Goal: Task Accomplishment & Management: Use online tool/utility

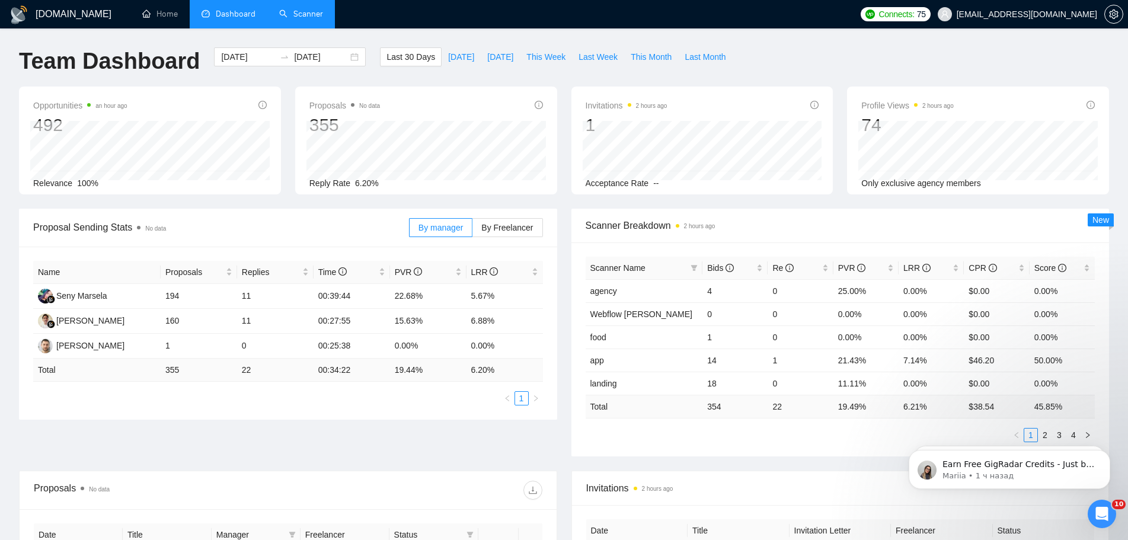
click at [294, 19] on link "Scanner" at bounding box center [301, 14] width 44 height 10
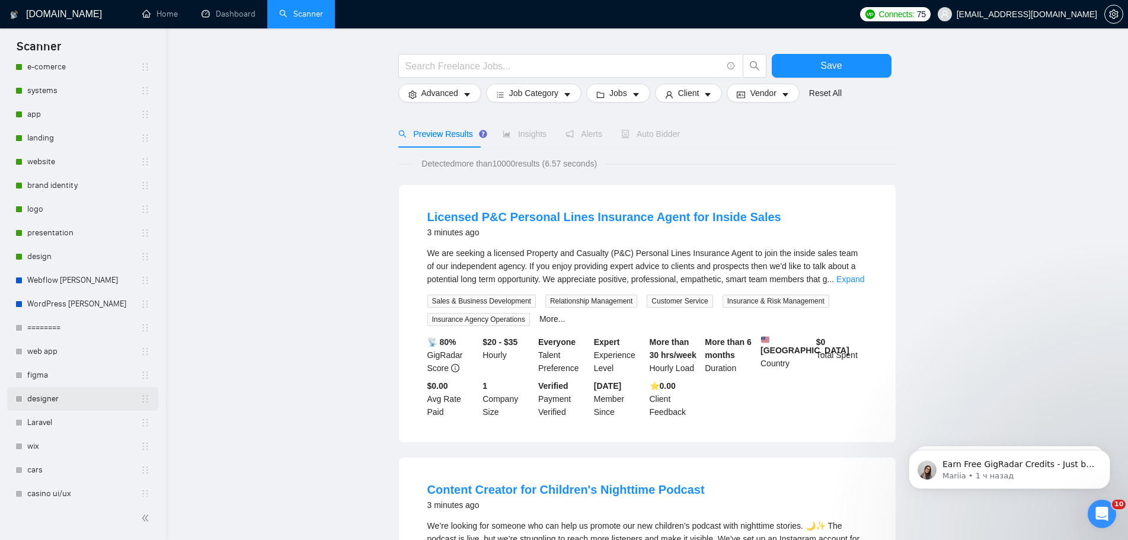
scroll to position [263, 0]
click at [64, 269] on link "Webflow [PERSON_NAME]" at bounding box center [83, 272] width 113 height 24
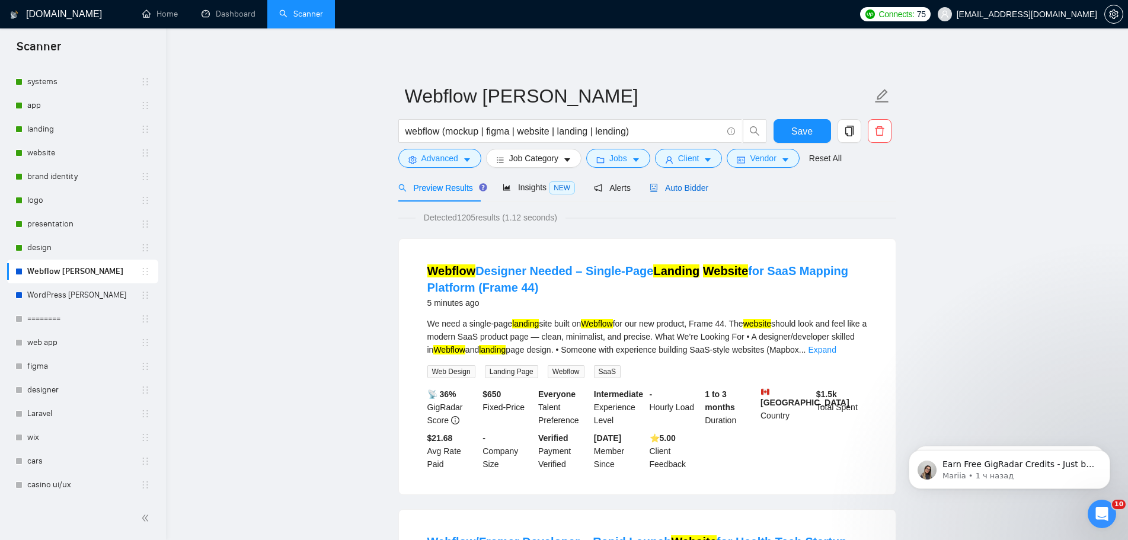
click at [667, 184] on span "Auto Bidder" at bounding box center [678, 187] width 59 height 9
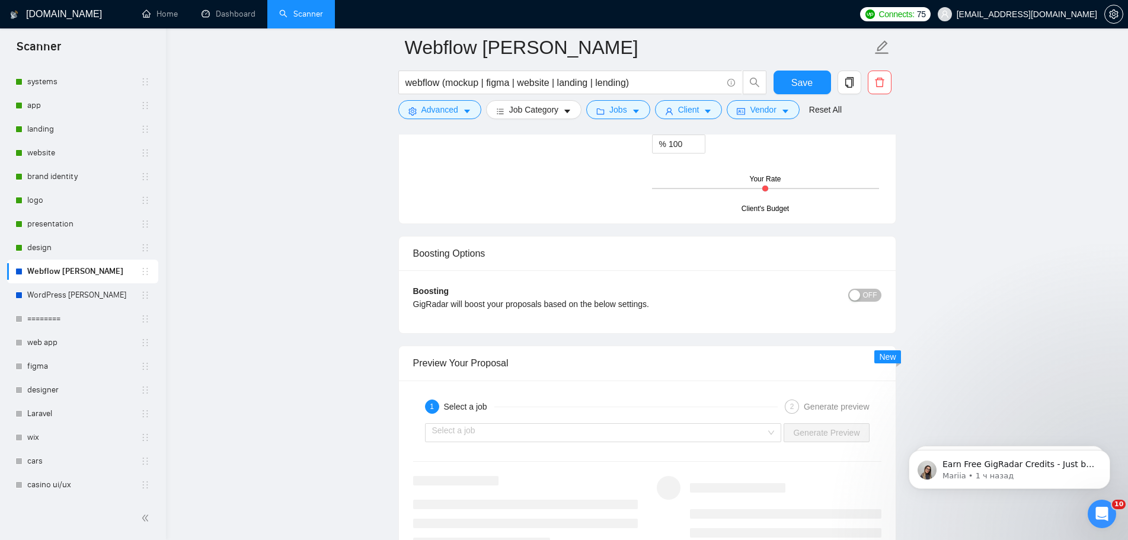
scroll to position [2218, 0]
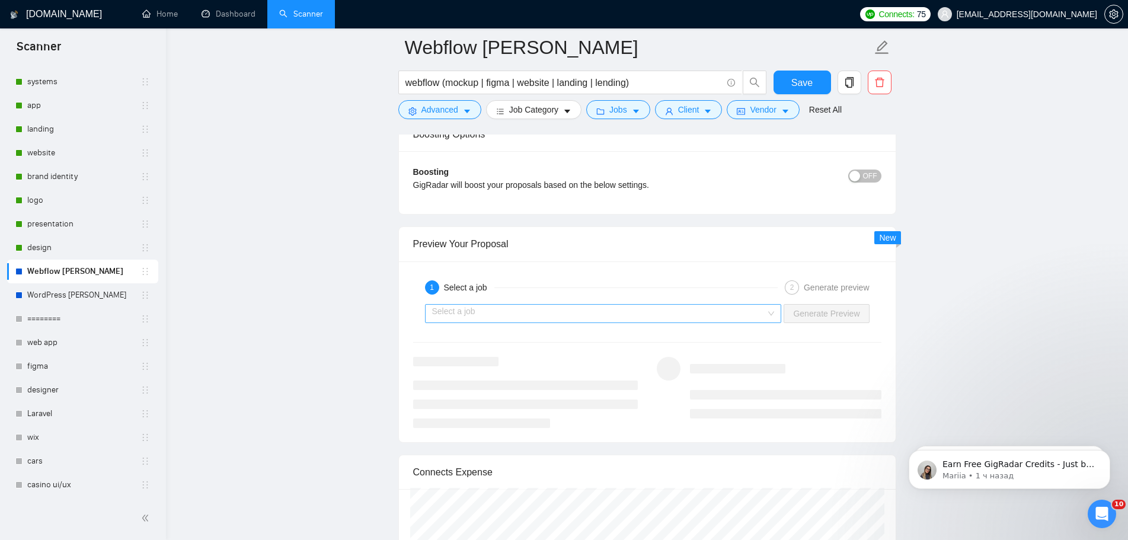
click at [782, 312] on div "Select a job" at bounding box center [603, 313] width 357 height 19
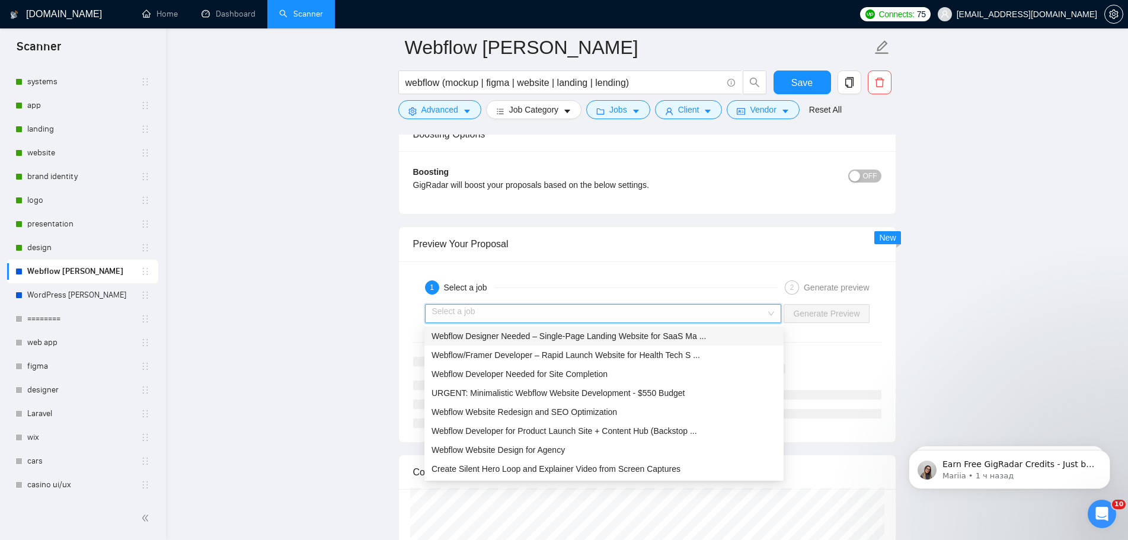
click at [678, 337] on span "Webflow Designer Needed – Single-Page Landing Website for SaaS Ma ..." at bounding box center [568, 335] width 274 height 9
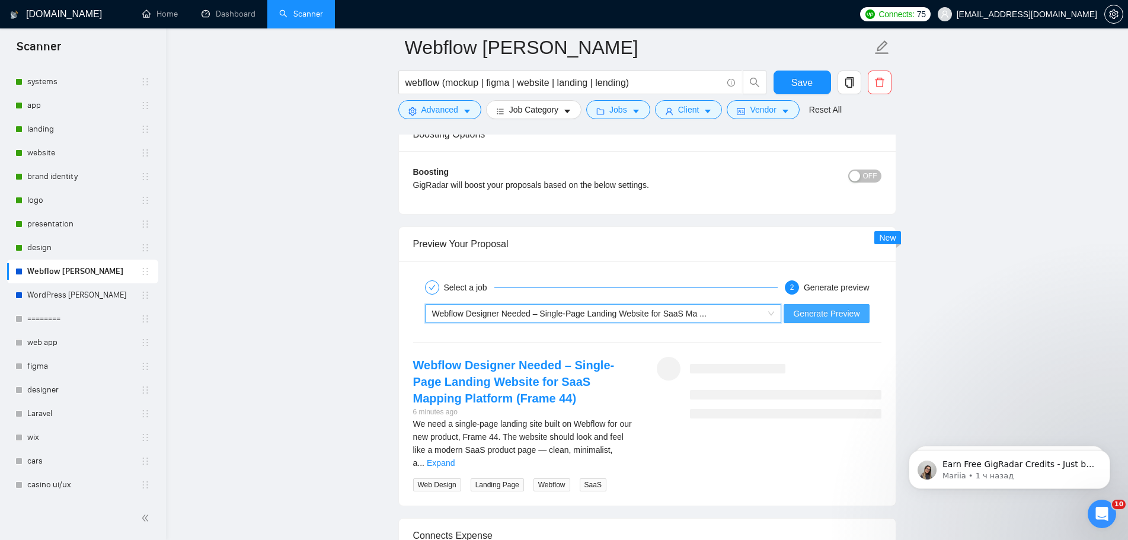
click at [827, 318] on span "Generate Preview" at bounding box center [826, 313] width 66 height 13
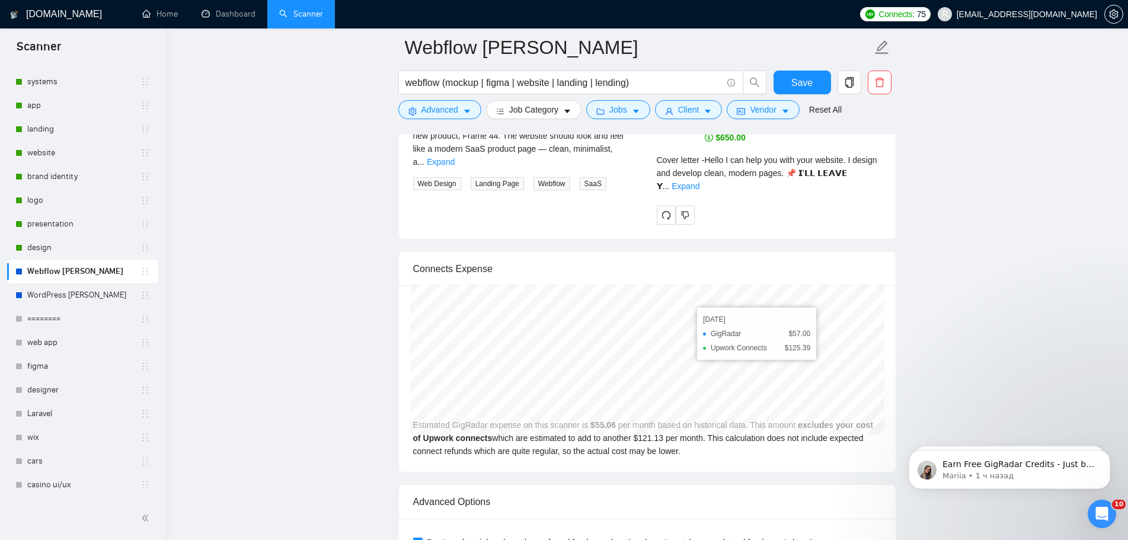
scroll to position [2336, 0]
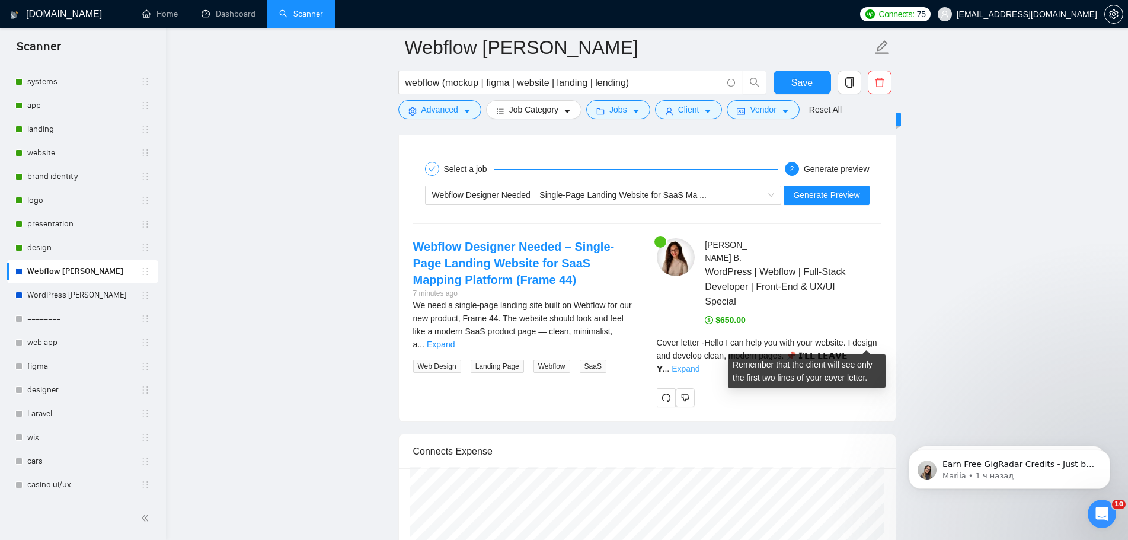
click at [699, 364] on link "Expand" at bounding box center [685, 368] width 28 height 9
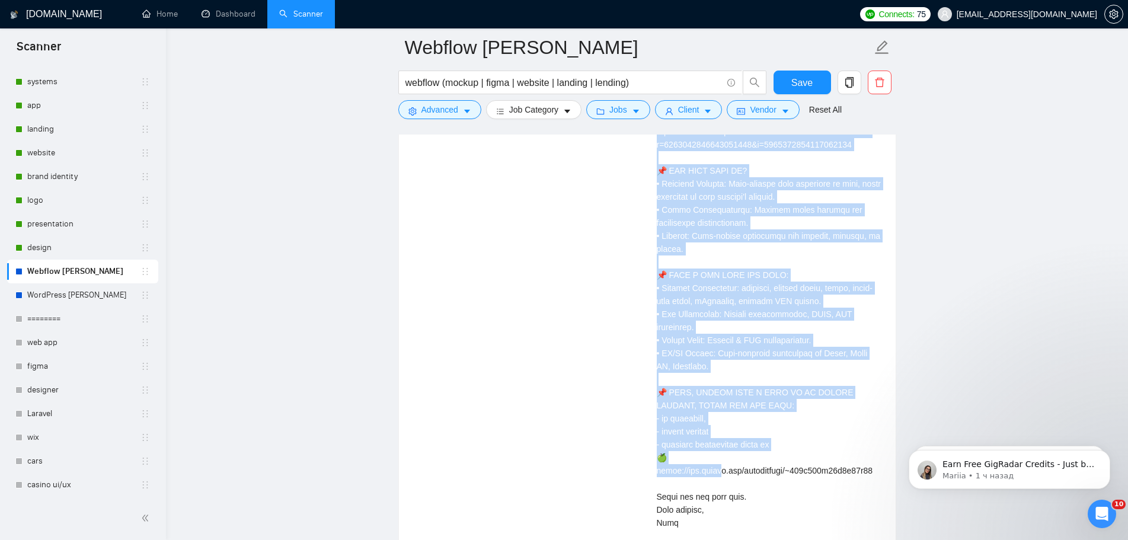
scroll to position [3047, 0]
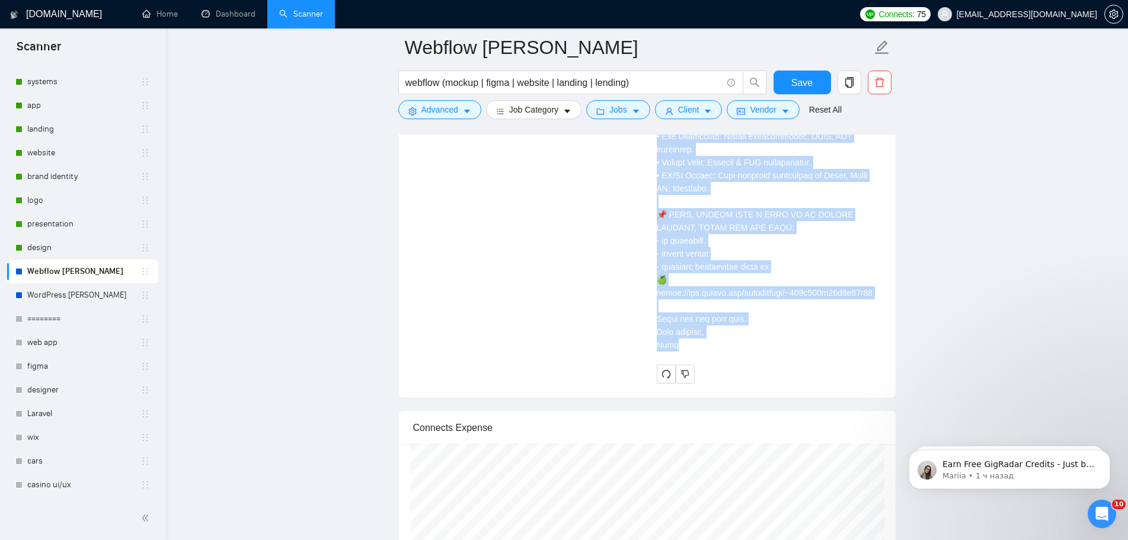
drag, startPoint x: 658, startPoint y: 290, endPoint x: 819, endPoint y: 353, distance: 172.4
copy div "Lorem I dol sita con adip elit seddoei. T incidi utl etdolor magna, aliqua enim…"
